Goal: Subscribe to service/newsletter

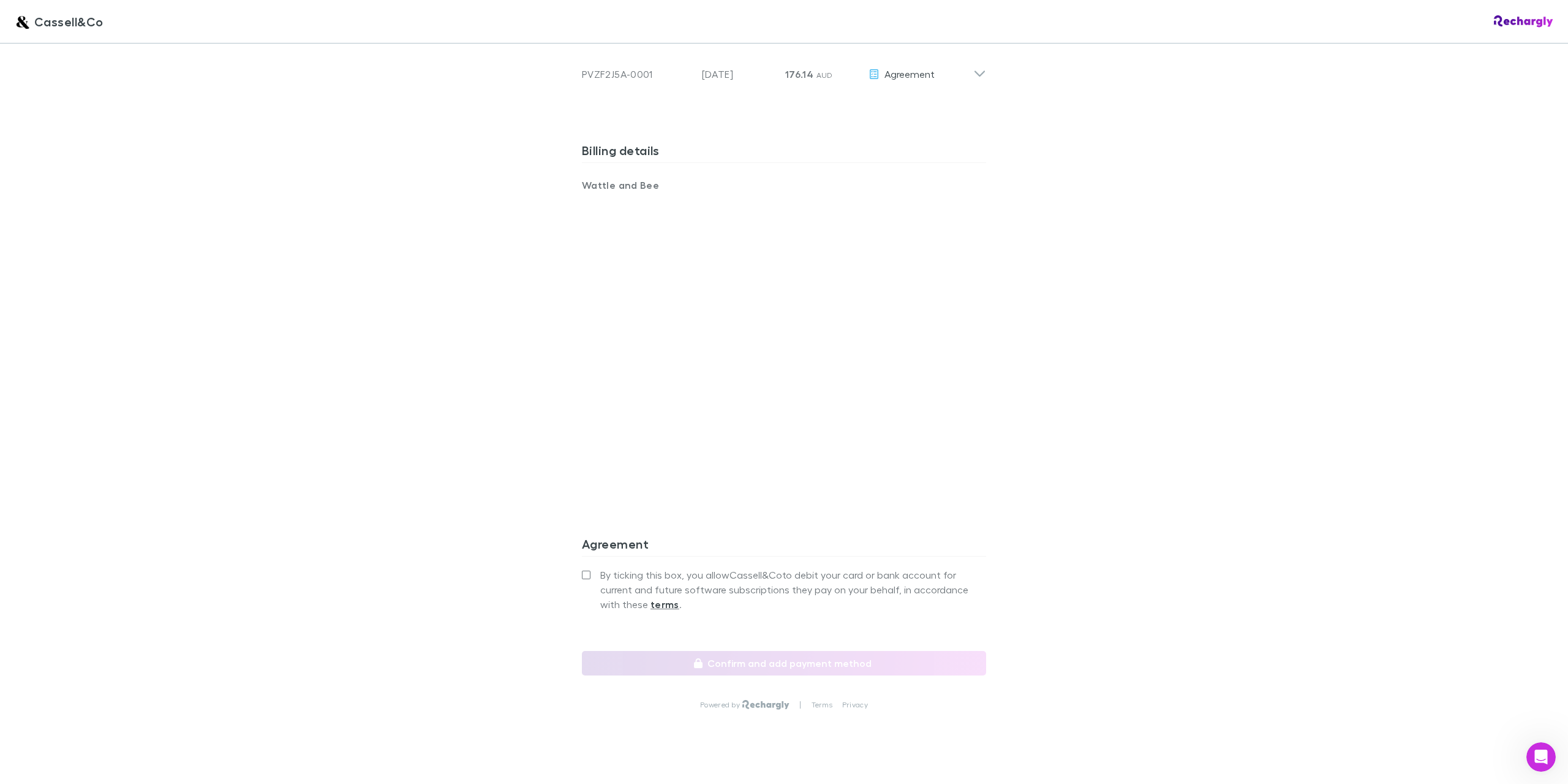
scroll to position [801, 0]
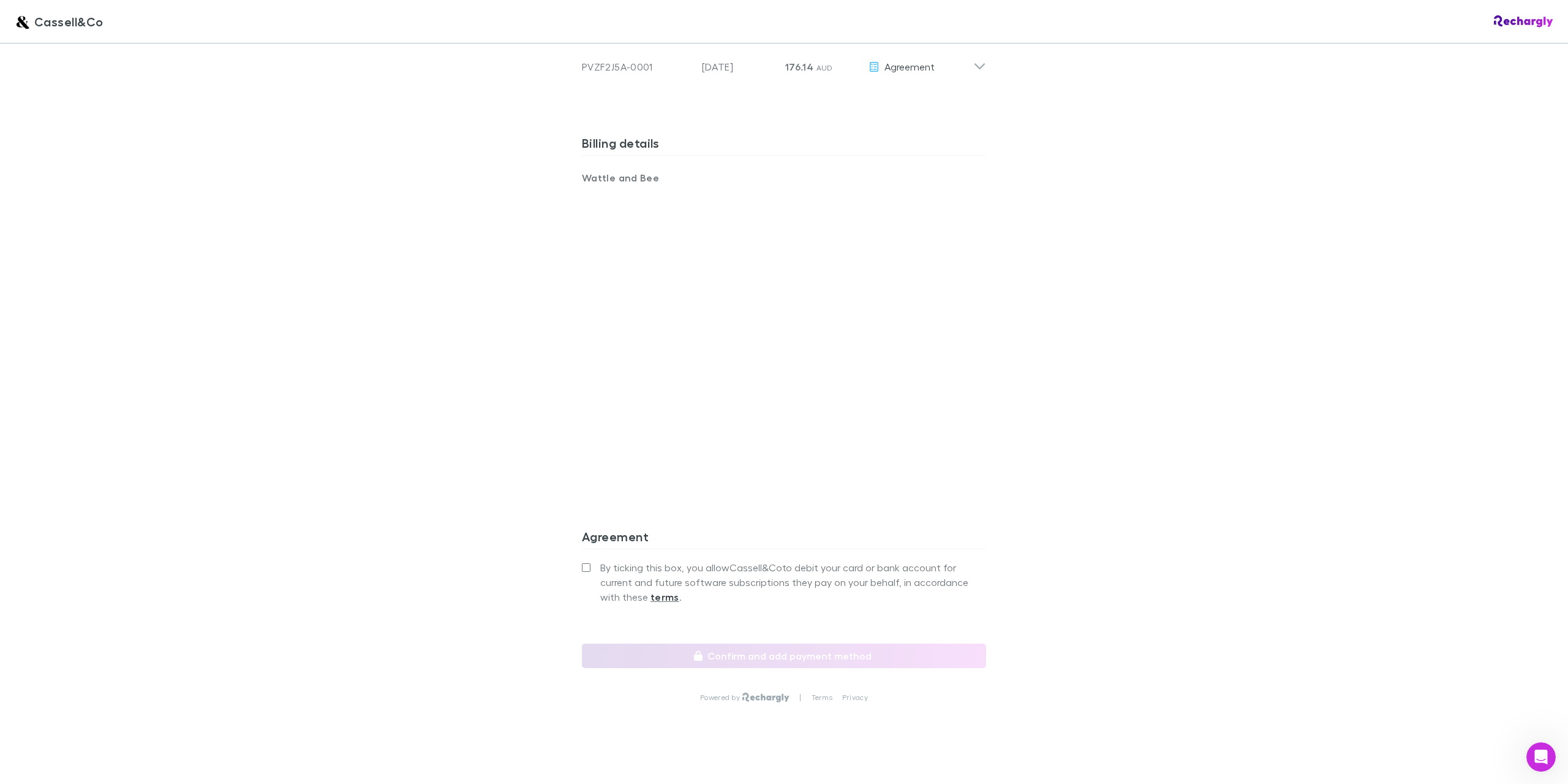
click at [575, 548] on div "Cassell&Co Software subscriptions agreement [PERSON_NAME] has partnered with Re…" at bounding box center [784, 21] width 429 height 1557
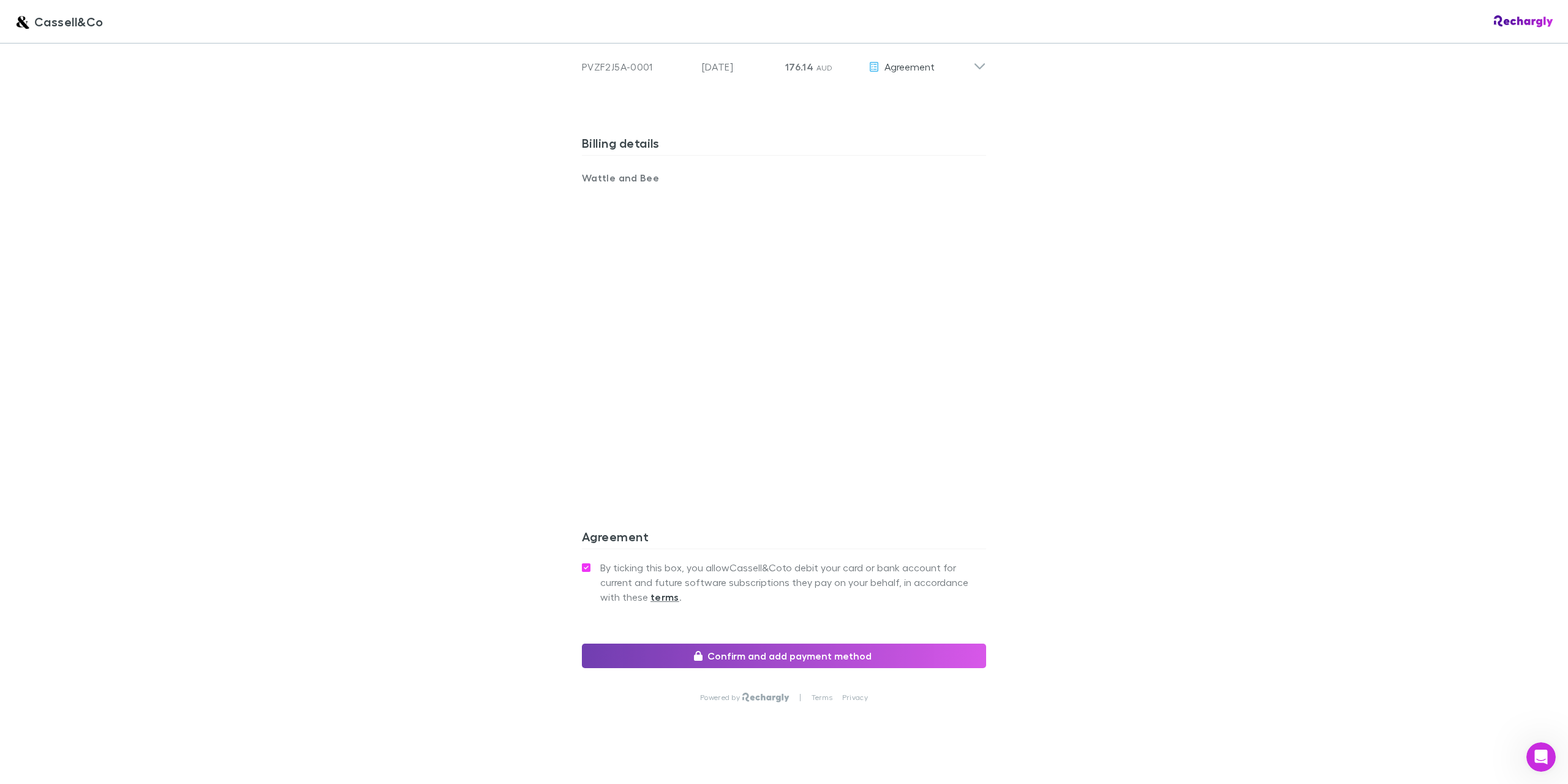
click at [740, 643] on button "Confirm and add payment method" at bounding box center [784, 655] width 405 height 25
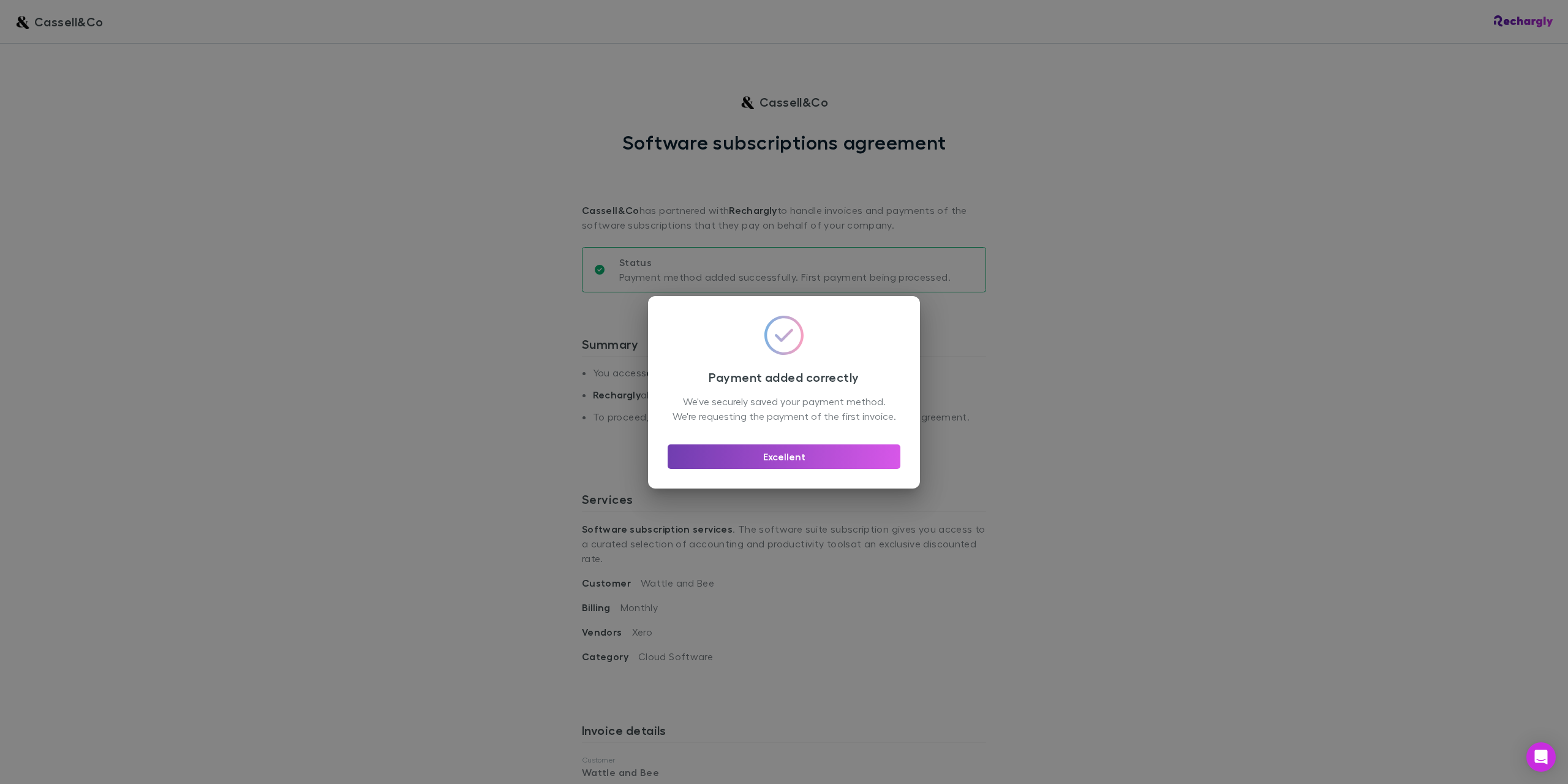
click at [789, 461] on button "Excellent" at bounding box center [784, 456] width 233 height 25
